Goal: Find specific page/section: Find specific page/section

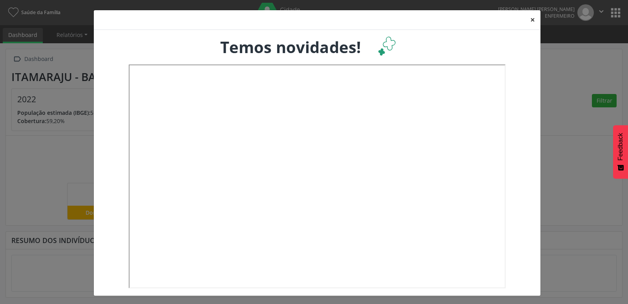
click at [532, 19] on button "×" at bounding box center [533, 19] width 16 height 19
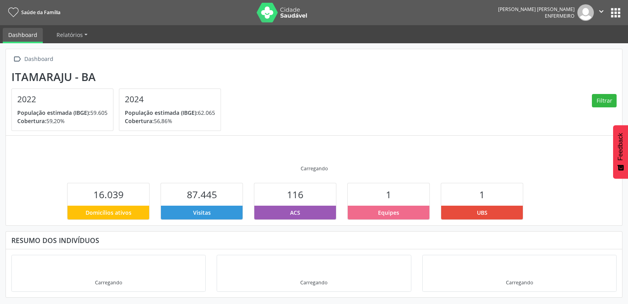
click at [586, 20] on img at bounding box center [586, 12] width 16 height 16
click at [616, 13] on button "apps" at bounding box center [616, 13] width 14 height 14
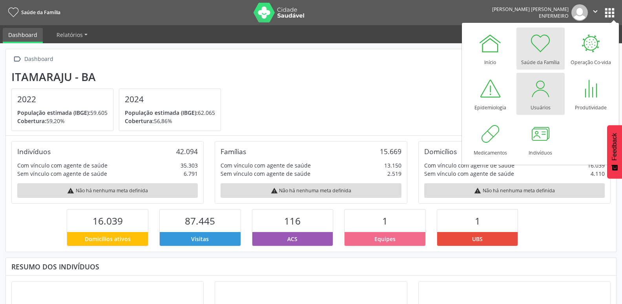
click at [541, 106] on div "Usuários" at bounding box center [541, 105] width 20 height 11
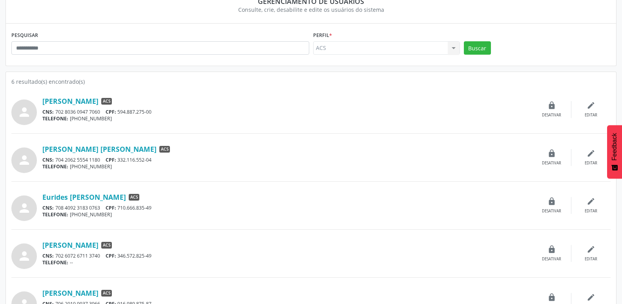
scroll to position [79, 0]
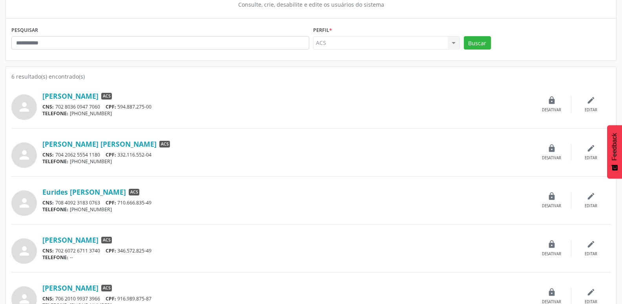
click at [97, 111] on div "TELEFONE: [PHONE_NUMBER]" at bounding box center [287, 113] width 490 height 7
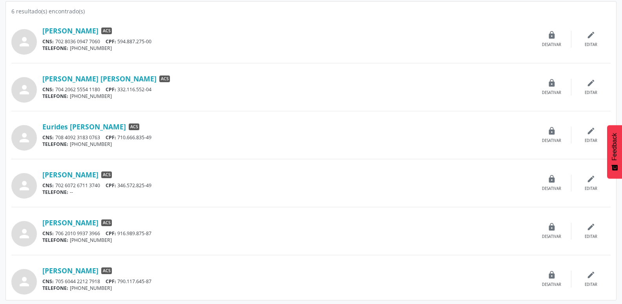
scroll to position [146, 0]
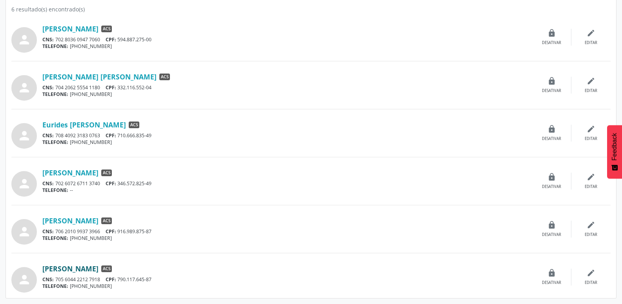
click at [76, 266] on link "[PERSON_NAME]" at bounding box center [70, 268] width 56 height 9
